Goal: Task Accomplishment & Management: Manage account settings

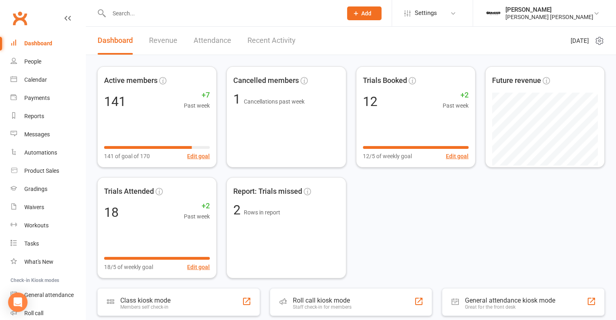
click at [251, 49] on link "Recent Activity" at bounding box center [271, 41] width 48 height 28
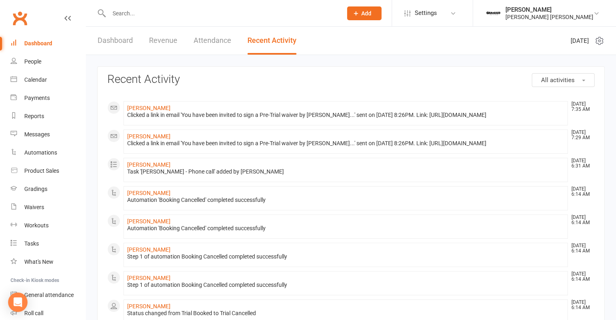
click at [121, 45] on link "Dashboard" at bounding box center [115, 41] width 35 height 28
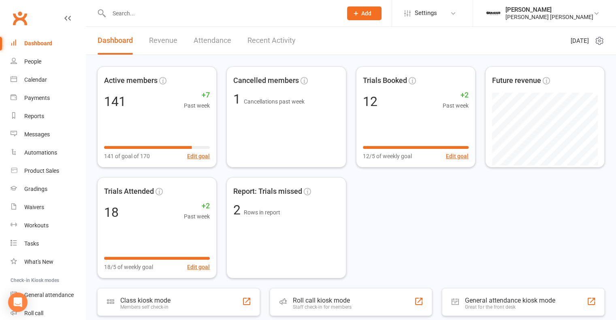
click at [121, 45] on link "Dashboard" at bounding box center [115, 41] width 35 height 28
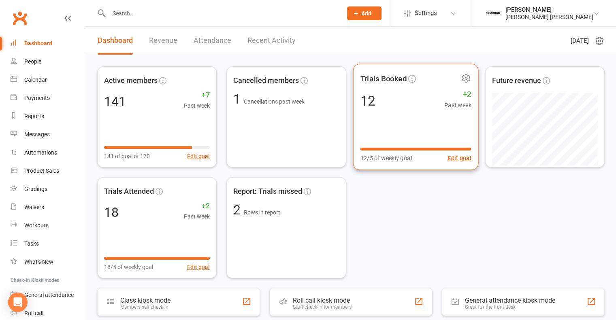
click at [424, 127] on div "Trials Booked 12 +2 Past week 12/5 of weekly goal Edit goal" at bounding box center [416, 117] width 126 height 106
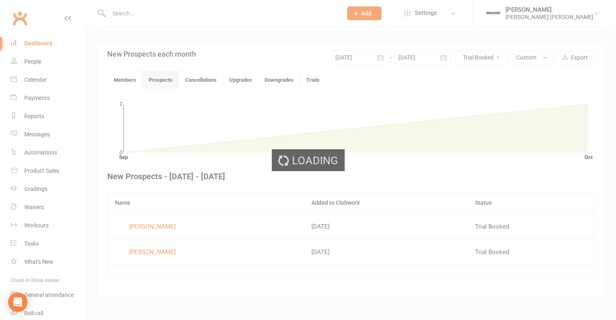
scroll to position [178, 0]
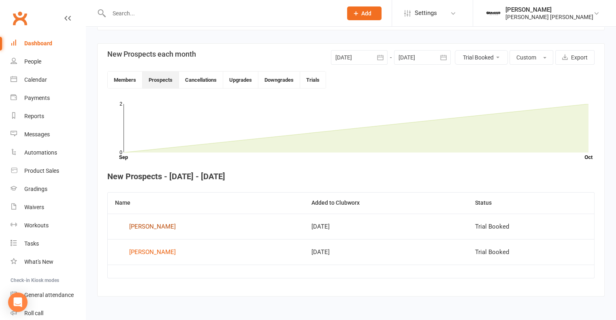
click at [158, 225] on div "[PERSON_NAME]" at bounding box center [152, 227] width 47 height 12
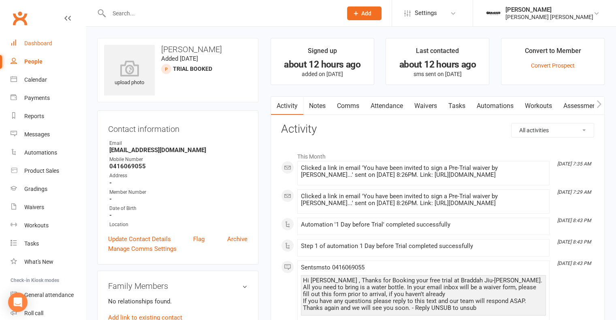
click at [41, 49] on link "Dashboard" at bounding box center [48, 43] width 75 height 18
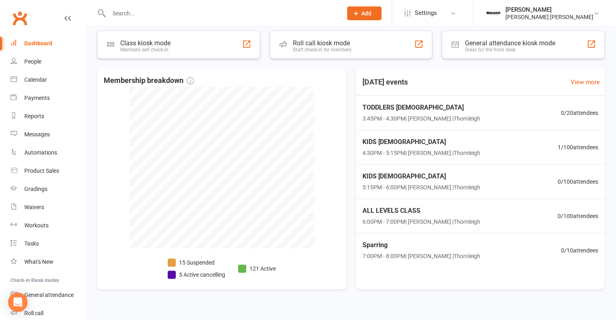
scroll to position [259, 0]
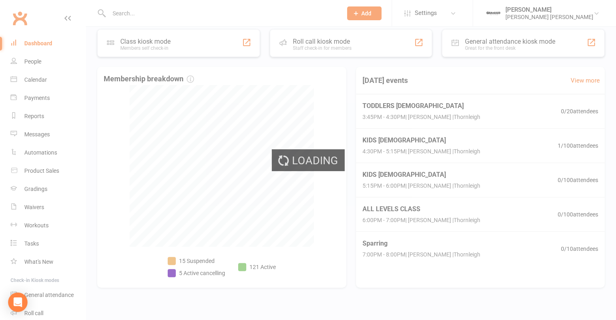
select select "no_trial"
select select "100"
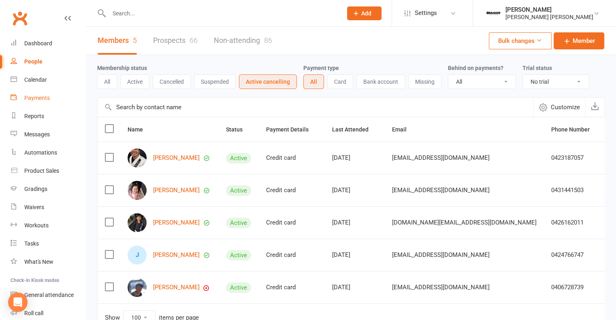
click at [50, 102] on link "Payments" at bounding box center [48, 98] width 75 height 18
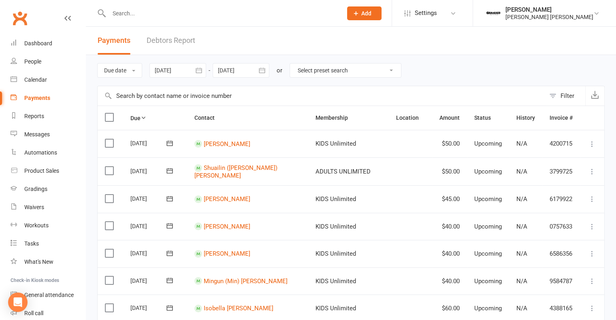
click at [181, 43] on link "Debtors Report" at bounding box center [171, 41] width 49 height 28
